Goal: Transaction & Acquisition: Purchase product/service

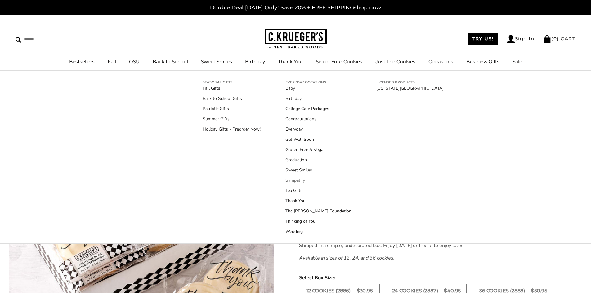
click at [303, 179] on link "Sympathy" at bounding box center [318, 180] width 66 height 7
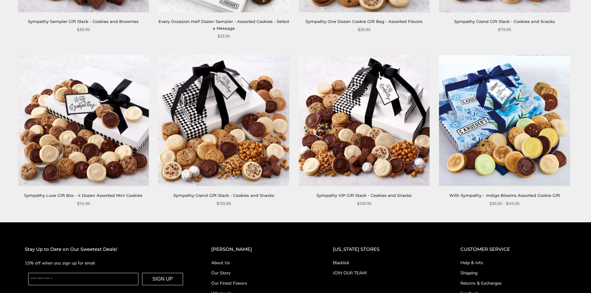
scroll to position [248, 0]
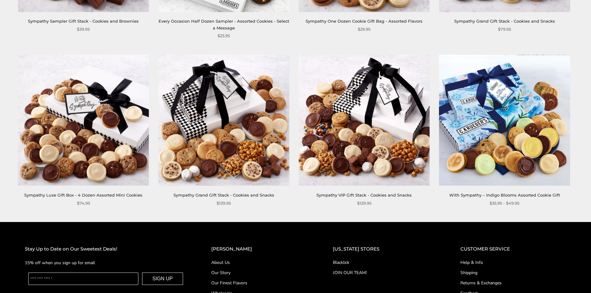
click at [357, 149] on img at bounding box center [364, 120] width 131 height 131
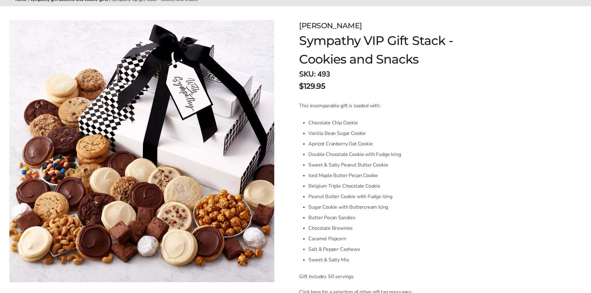
scroll to position [93, 0]
